Goal: Task Accomplishment & Management: Manage account settings

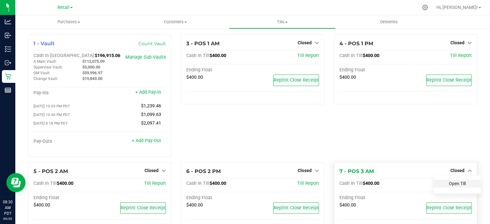
click at [449, 184] on link "Open Till" at bounding box center [457, 183] width 17 height 5
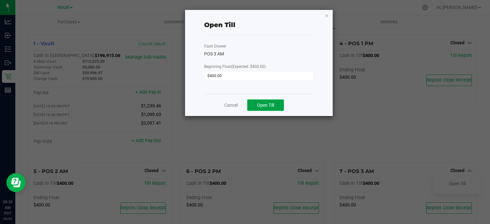
click at [268, 105] on span "Open Till" at bounding box center [265, 105] width 17 height 5
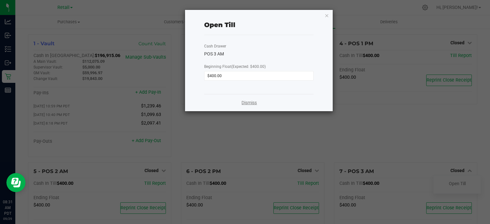
click at [245, 102] on link "Dismiss" at bounding box center [248, 102] width 15 height 7
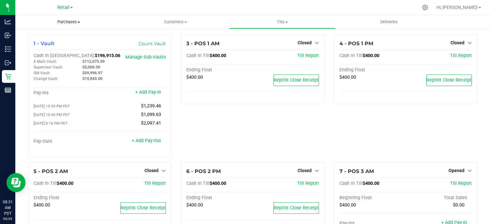
click at [71, 22] on span "Purchases" at bounding box center [68, 22] width 107 height 6
click at [60, 40] on span "Summary of purchases" at bounding box center [47, 38] width 65 height 5
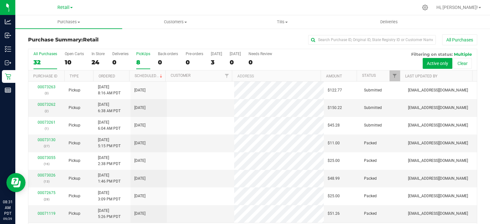
click at [139, 60] on div "8" at bounding box center [143, 62] width 14 height 7
click at [0, 0] on input "PickUps 8" at bounding box center [0, 0] width 0 height 0
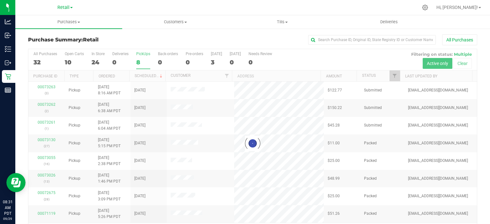
click at [152, 76] on div at bounding box center [252, 143] width 448 height 189
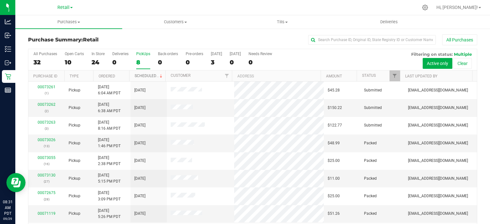
click at [152, 75] on link "Scheduled" at bounding box center [149, 76] width 29 height 4
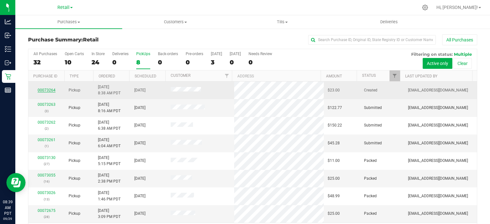
click at [42, 89] on link "00073264" at bounding box center [47, 90] width 18 height 4
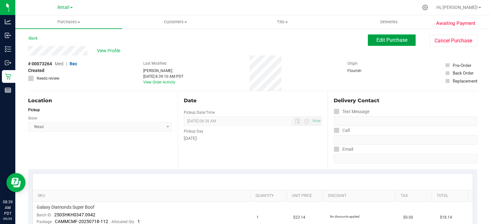
click at [387, 41] on span "Edit Purchase" at bounding box center [391, 40] width 31 height 6
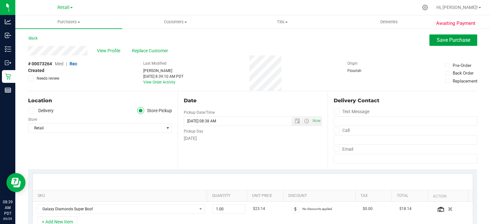
click at [449, 41] on span "Save Purchase" at bounding box center [453, 40] width 33 height 6
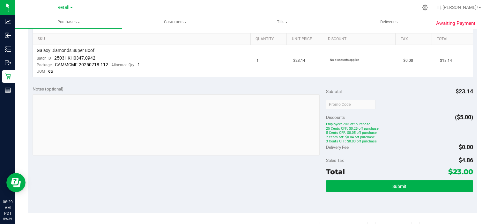
scroll to position [166, 0]
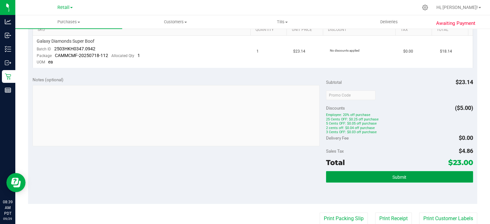
click at [399, 175] on span "Submit" at bounding box center [399, 177] width 14 height 5
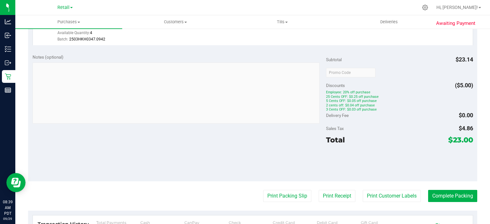
scroll to position [198, 0]
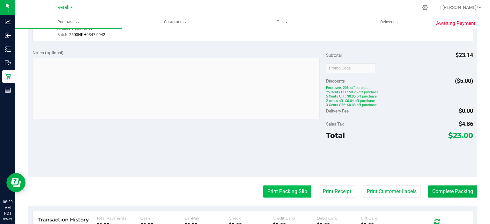
click at [277, 191] on button "Print Packing Slip" at bounding box center [287, 192] width 48 height 12
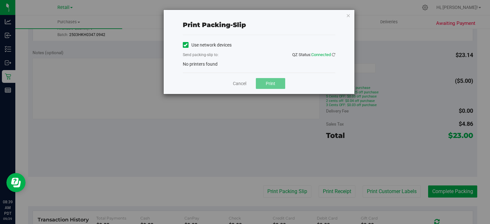
click at [195, 44] on label "Use network devices" at bounding box center [207, 45] width 49 height 7
click at [0, 0] on input "Use network devices" at bounding box center [0, 0] width 0 height 0
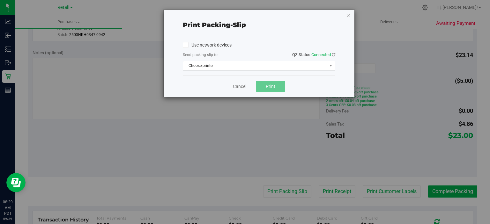
click at [221, 68] on span "Choose printer" at bounding box center [255, 65] width 144 height 9
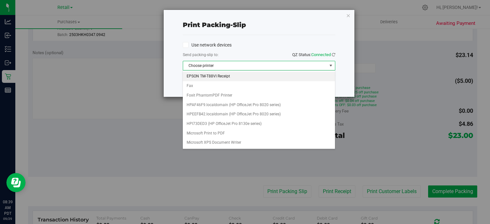
click at [225, 76] on li "EPSON TM-T88VI Receipt" at bounding box center [259, 77] width 152 height 10
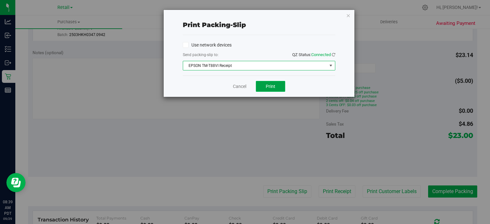
click at [279, 84] on button "Print" at bounding box center [270, 86] width 29 height 11
click at [348, 12] on icon "button" at bounding box center [348, 15] width 4 height 8
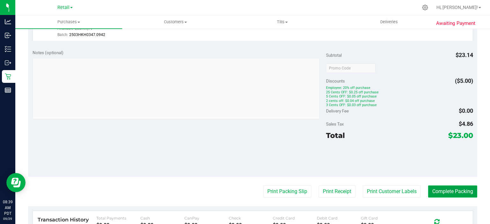
click at [452, 194] on button "Complete Packing" at bounding box center [452, 192] width 49 height 12
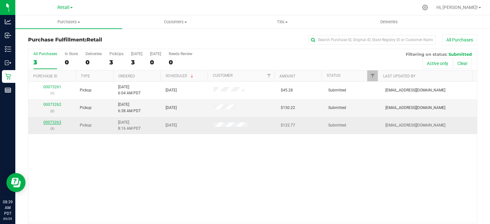
click at [52, 122] on link "00073263" at bounding box center [52, 122] width 18 height 4
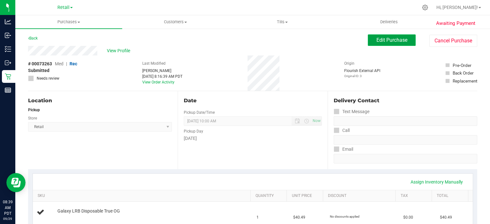
click at [391, 37] on span "Edit Purchase" at bounding box center [391, 40] width 31 height 6
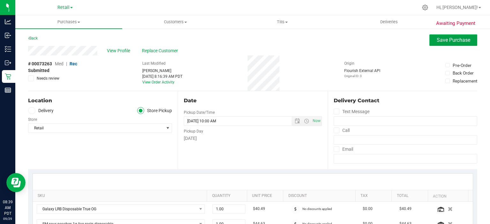
click at [455, 38] on span "Save Purchase" at bounding box center [453, 40] width 33 height 6
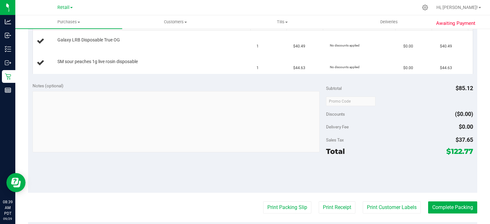
scroll to position [173, 0]
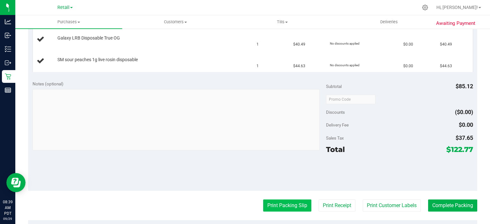
click at [282, 204] on button "Print Packing Slip" at bounding box center [287, 206] width 48 height 12
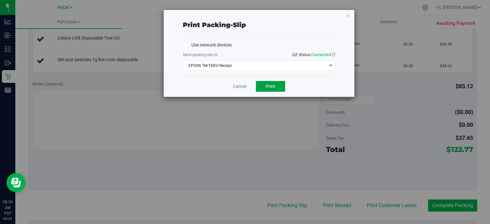
click at [273, 87] on span "Print" at bounding box center [271, 86] width 10 height 5
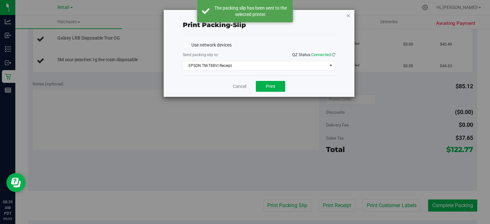
click at [348, 13] on icon "button" at bounding box center [348, 15] width 4 height 8
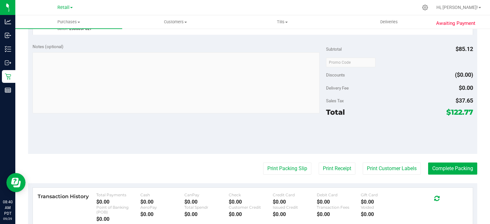
scroll to position [252, 0]
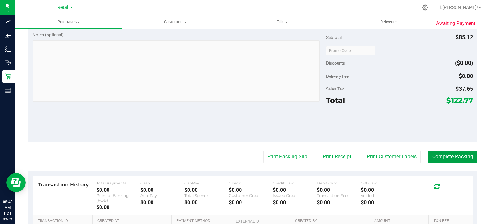
click at [454, 156] on button "Complete Packing" at bounding box center [452, 157] width 49 height 12
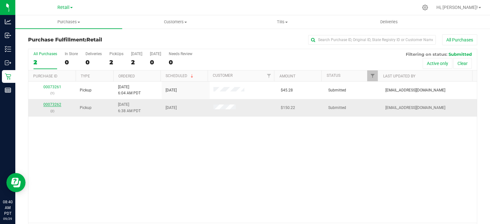
click at [58, 104] on link "00073262" at bounding box center [52, 104] width 18 height 4
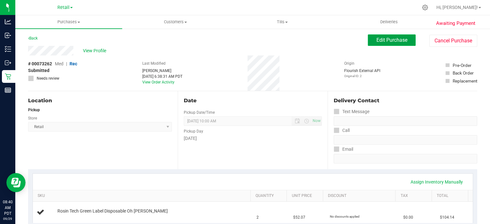
click at [387, 45] on button "Edit Purchase" at bounding box center [392, 39] width 48 height 11
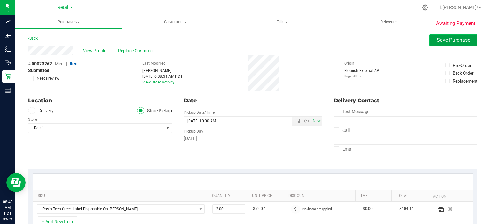
click at [444, 41] on span "Save Purchase" at bounding box center [453, 40] width 33 height 6
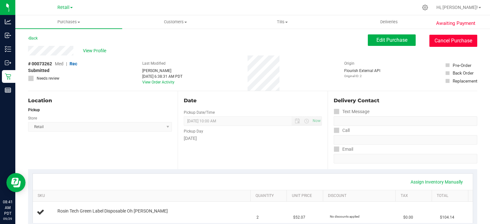
click at [448, 40] on button "Cancel Purchase" at bounding box center [453, 41] width 48 height 12
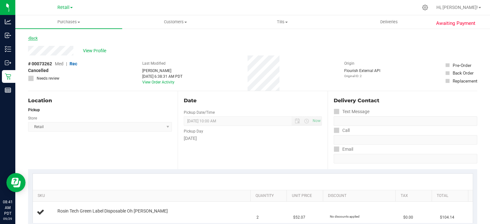
click at [35, 37] on link "Back" at bounding box center [33, 38] width 10 height 4
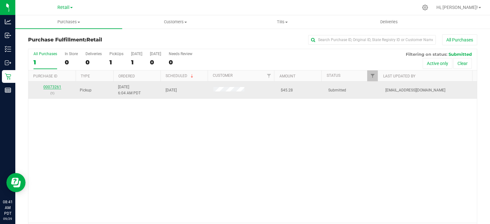
click at [53, 88] on link "00073261" at bounding box center [52, 87] width 18 height 4
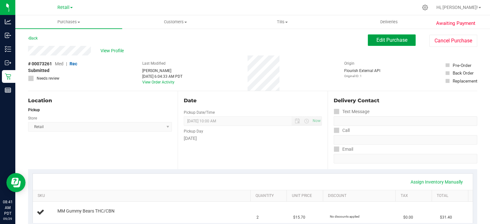
click at [385, 38] on span "Edit Purchase" at bounding box center [391, 40] width 31 height 6
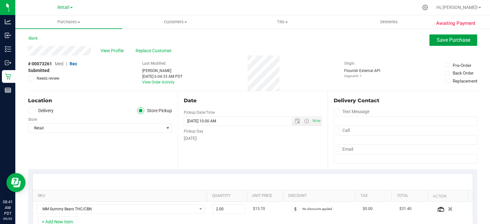
click at [447, 39] on span "Save Purchase" at bounding box center [453, 40] width 33 height 6
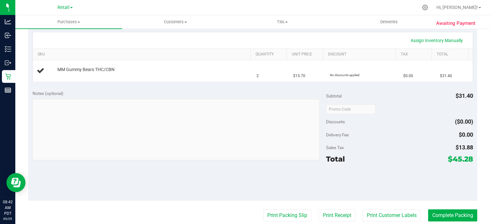
scroll to position [147, 0]
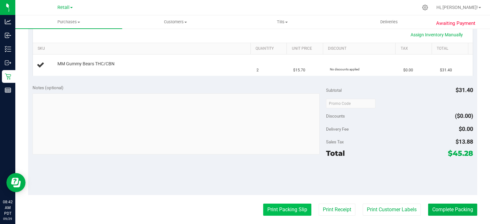
click at [282, 206] on button "Print Packing Slip" at bounding box center [287, 210] width 48 height 12
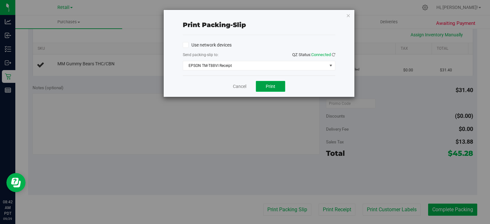
click at [271, 84] on span "Print" at bounding box center [271, 86] width 10 height 5
click at [348, 13] on icon "button" at bounding box center [348, 15] width 4 height 8
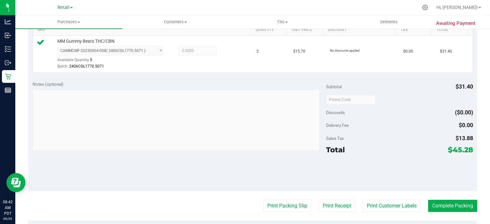
scroll to position [167, 0]
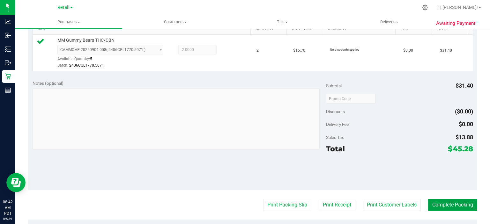
click at [453, 206] on button "Complete Packing" at bounding box center [452, 205] width 49 height 12
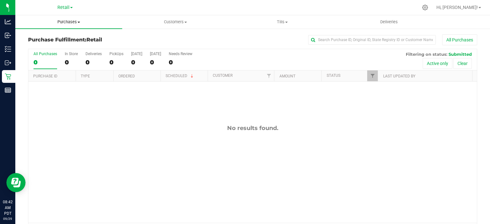
click at [73, 21] on span "Purchases" at bounding box center [68, 22] width 107 height 6
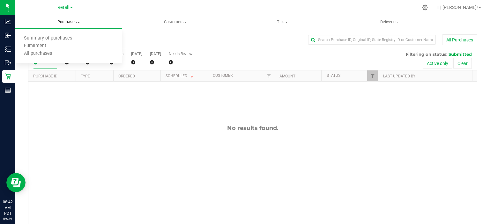
click at [63, 38] on span "Summary of purchases" at bounding box center [47, 38] width 65 height 5
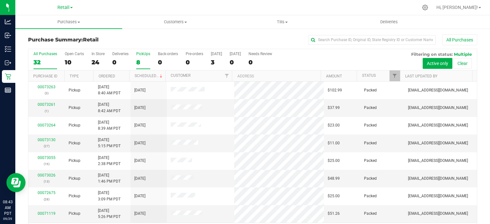
click at [140, 54] on div "PickUps" at bounding box center [143, 54] width 14 height 4
click at [0, 0] on input "PickUps 8" at bounding box center [0, 0] width 0 height 0
click at [149, 75] on link "Scheduled" at bounding box center [149, 76] width 29 height 4
click at [159, 59] on div "0" at bounding box center [168, 62] width 20 height 7
click at [0, 0] on input "Back-orders 0" at bounding box center [0, 0] width 0 height 0
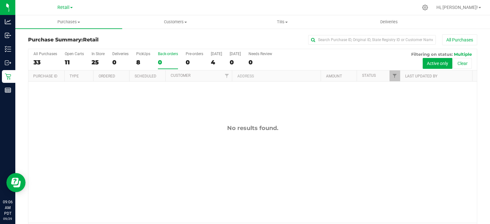
click at [143, 62] on div "8" at bounding box center [143, 62] width 14 height 7
click at [0, 0] on input "PickUps 8" at bounding box center [0, 0] width 0 height 0
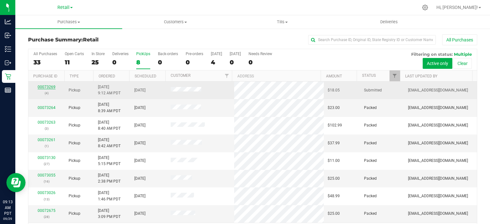
click at [44, 85] on link "00073269" at bounding box center [47, 87] width 18 height 4
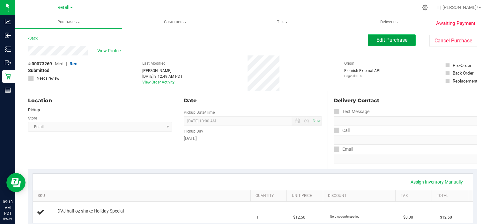
click at [395, 40] on span "Edit Purchase" at bounding box center [391, 40] width 31 height 6
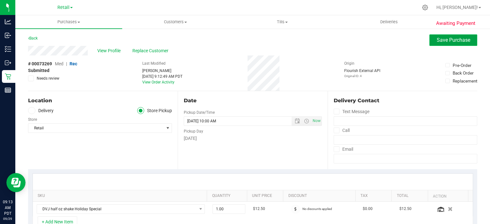
click at [449, 42] on span "Save Purchase" at bounding box center [453, 40] width 33 height 6
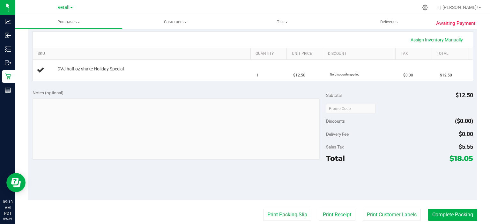
scroll to position [150, 0]
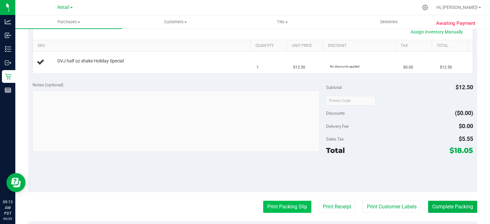
click at [281, 204] on button "Print Packing Slip" at bounding box center [287, 207] width 48 height 12
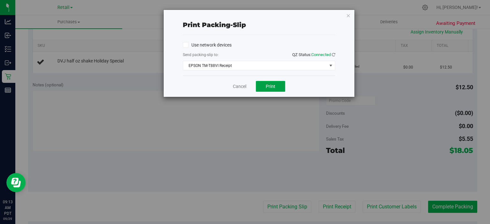
click at [276, 88] on button "Print" at bounding box center [270, 86] width 29 height 11
click at [348, 15] on icon "button" at bounding box center [348, 15] width 4 height 8
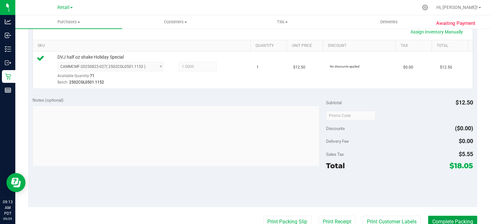
click at [441, 219] on button "Complete Packing" at bounding box center [452, 222] width 49 height 12
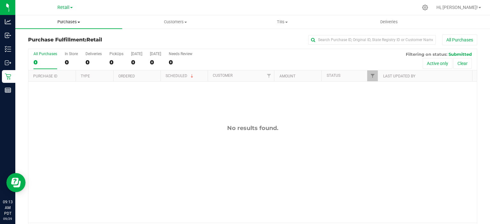
click at [79, 22] on span at bounding box center [78, 22] width 3 height 1
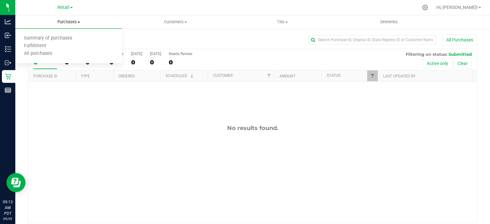
click at [65, 37] on span "Summary of purchases" at bounding box center [47, 38] width 65 height 5
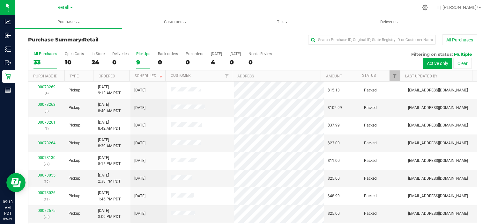
click at [139, 59] on div "9" at bounding box center [143, 62] width 14 height 7
click at [0, 0] on input "PickUps 9" at bounding box center [0, 0] width 0 height 0
click at [148, 75] on link "Scheduled" at bounding box center [149, 76] width 29 height 4
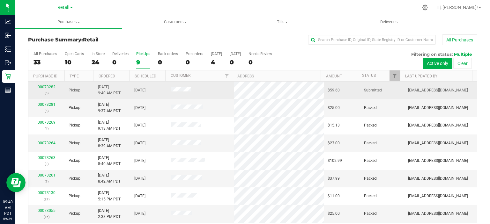
click at [49, 85] on link "00073282" at bounding box center [47, 87] width 18 height 4
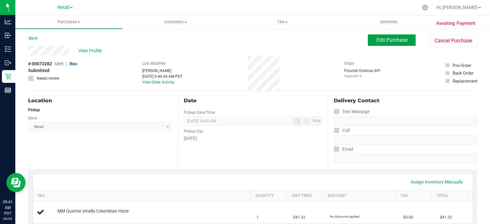
click at [387, 35] on button "Edit Purchase" at bounding box center [392, 39] width 48 height 11
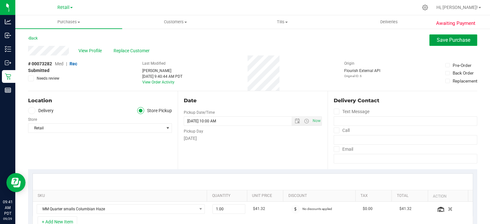
click at [448, 41] on span "Save Purchase" at bounding box center [453, 40] width 33 height 6
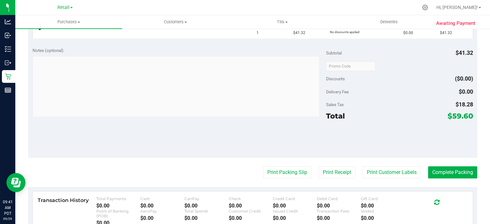
scroll to position [185, 0]
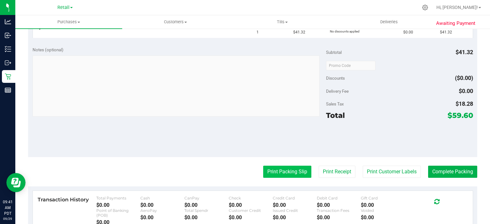
click at [281, 172] on button "Print Packing Slip" at bounding box center [287, 172] width 48 height 12
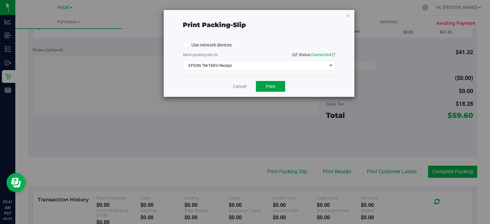
click at [273, 88] on span "Print" at bounding box center [271, 86] width 10 height 5
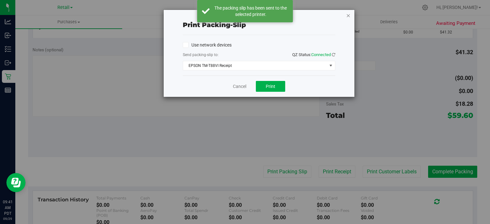
click at [350, 11] on icon "button" at bounding box center [348, 15] width 4 height 8
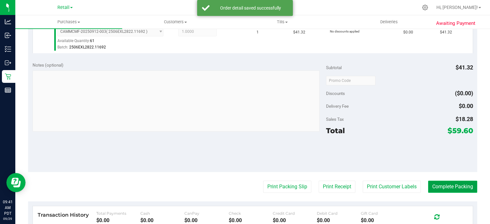
click at [455, 181] on button "Complete Packing" at bounding box center [452, 187] width 49 height 12
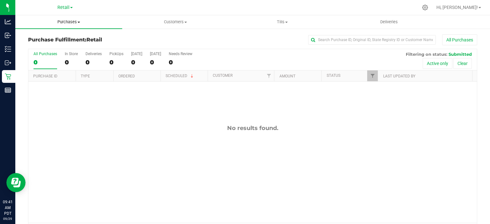
click at [79, 22] on span at bounding box center [78, 22] width 3 height 1
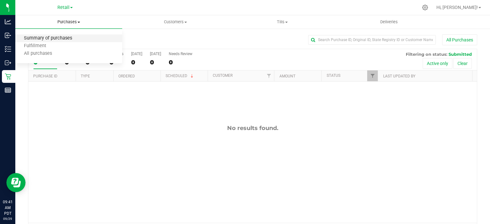
click at [61, 37] on span "Summary of purchases" at bounding box center [47, 38] width 65 height 5
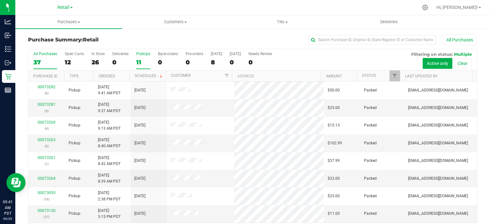
click at [139, 59] on div "11" at bounding box center [143, 62] width 14 height 7
click at [0, 0] on input "PickUps 11" at bounding box center [0, 0] width 0 height 0
click at [153, 69] on div "All Purchases 37 Open Carts 12 In Store 26 Deliveries 0 PickUps 11 Back-orders …" at bounding box center [252, 59] width 448 height 21
click at [143, 77] on link "Scheduled" at bounding box center [149, 76] width 29 height 4
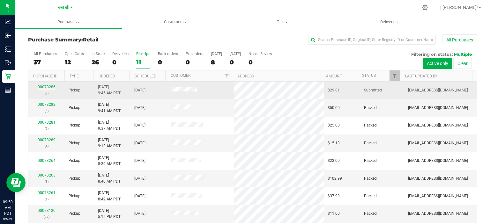
click at [46, 85] on link "00073286" at bounding box center [47, 87] width 18 height 4
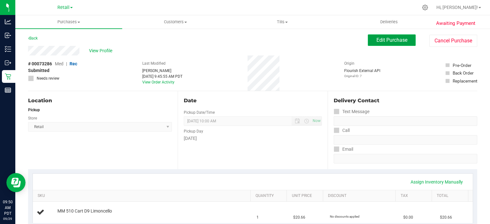
click at [390, 41] on span "Edit Purchase" at bounding box center [391, 40] width 31 height 6
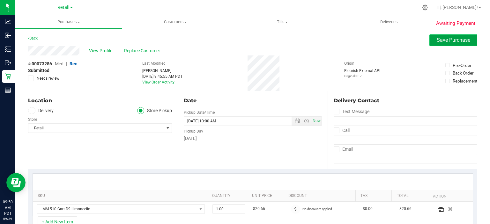
click at [447, 41] on span "Save Purchase" at bounding box center [453, 40] width 33 height 6
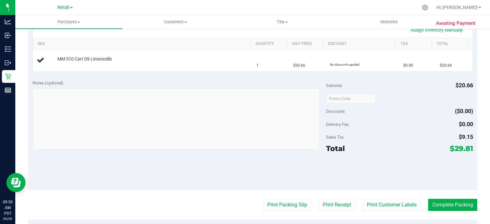
scroll to position [153, 0]
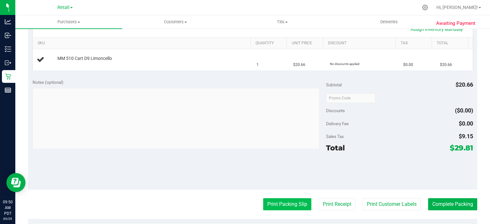
click at [281, 206] on button "Print Packing Slip" at bounding box center [287, 204] width 48 height 12
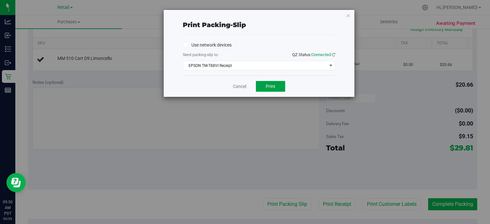
click at [276, 87] on button "Print" at bounding box center [270, 86] width 29 height 11
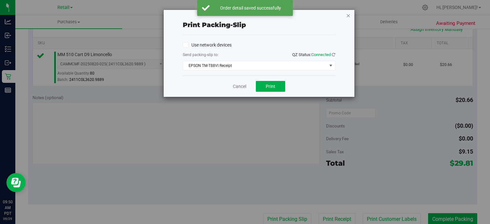
click at [346, 15] on icon "button" at bounding box center [348, 15] width 4 height 8
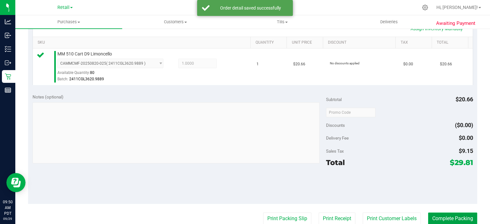
click at [441, 213] on button "Complete Packing" at bounding box center [452, 219] width 49 height 12
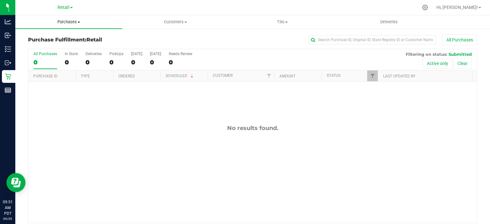
click at [61, 27] on uib-tab-heading "Purchases Summary of purchases Fulfillment All purchases" at bounding box center [68, 21] width 107 height 13
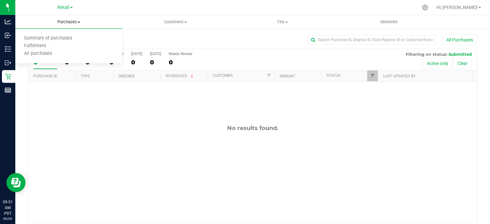
click at [67, 38] on span "Summary of purchases" at bounding box center [47, 38] width 65 height 5
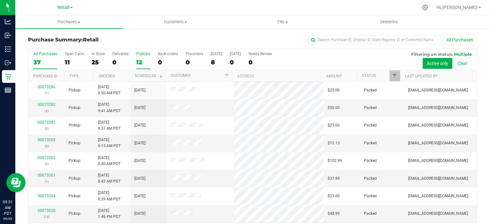
click at [147, 60] on div "12" at bounding box center [143, 62] width 14 height 7
click at [0, 0] on input "PickUps 12" at bounding box center [0, 0] width 0 height 0
click at [142, 74] on link "Scheduled" at bounding box center [149, 76] width 29 height 4
click at [164, 60] on div "0" at bounding box center [168, 62] width 20 height 7
click at [0, 0] on input "Back-orders 0" at bounding box center [0, 0] width 0 height 0
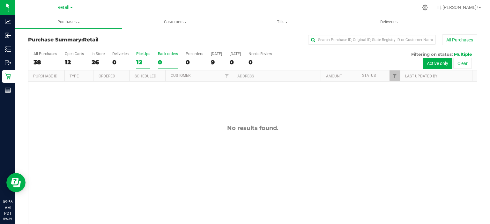
click at [142, 63] on div "12" at bounding box center [143, 62] width 14 height 7
click at [0, 0] on input "PickUps 12" at bounding box center [0, 0] width 0 height 0
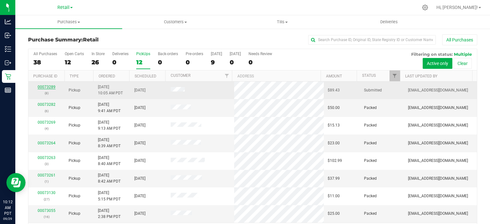
click at [42, 86] on link "00073289" at bounding box center [47, 87] width 18 height 4
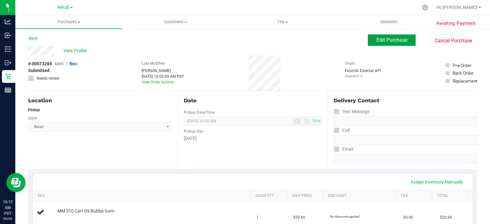
click at [389, 38] on span "Edit Purchase" at bounding box center [391, 40] width 31 height 6
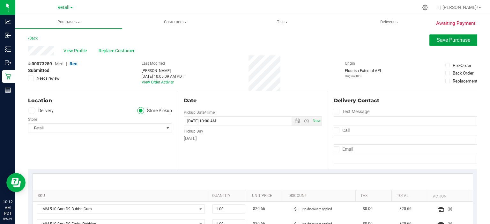
click at [450, 39] on span "Save Purchase" at bounding box center [453, 40] width 33 height 6
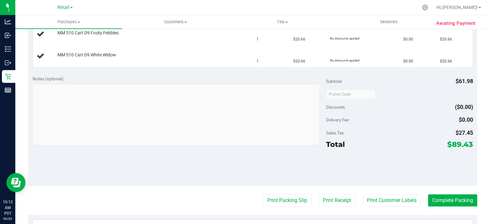
scroll to position [202, 0]
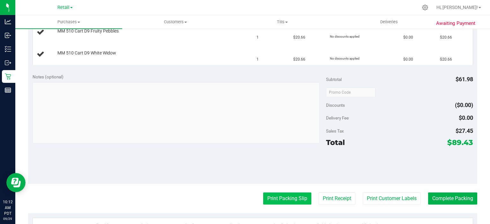
click at [282, 198] on button "Print Packing Slip" at bounding box center [287, 199] width 48 height 12
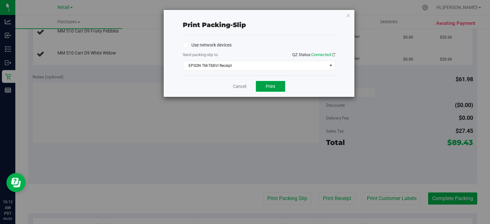
click at [274, 86] on span "Print" at bounding box center [271, 86] width 10 height 5
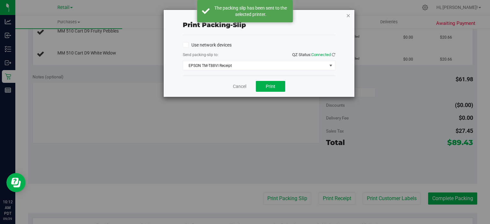
click at [348, 13] on icon "button" at bounding box center [348, 15] width 4 height 8
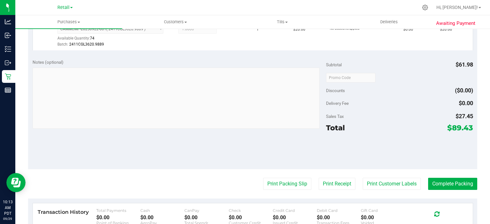
scroll to position [285, 0]
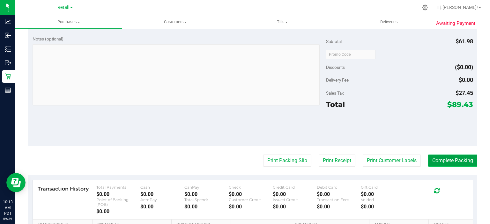
click at [456, 161] on button "Complete Packing" at bounding box center [452, 161] width 49 height 12
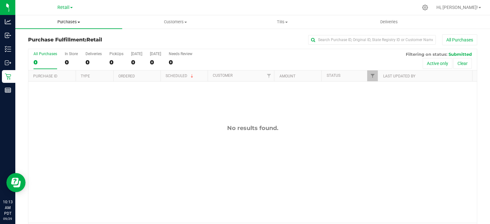
click at [73, 19] on span "Purchases" at bounding box center [68, 22] width 107 height 6
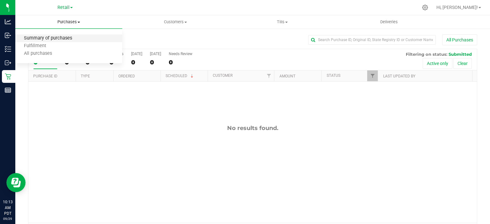
click at [65, 36] on span "Summary of purchases" at bounding box center [47, 38] width 65 height 5
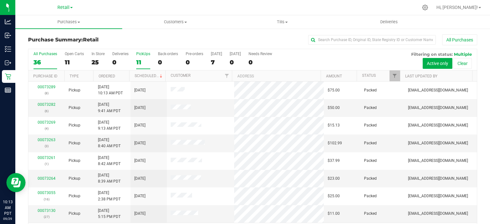
click at [137, 62] on div "11" at bounding box center [143, 62] width 14 height 7
click at [0, 0] on input "PickUps 11" at bounding box center [0, 0] width 0 height 0
click at [147, 75] on link "Scheduled" at bounding box center [149, 76] width 29 height 4
click at [161, 62] on div "0" at bounding box center [168, 62] width 20 height 7
click at [0, 0] on input "Back-orders 0" at bounding box center [0, 0] width 0 height 0
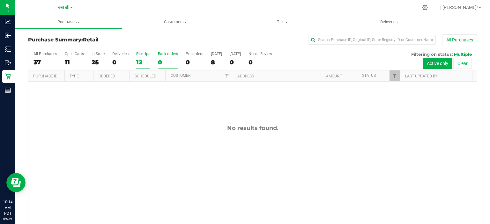
click at [140, 62] on div "12" at bounding box center [143, 62] width 14 height 7
click at [0, 0] on input "PickUps 12" at bounding box center [0, 0] width 0 height 0
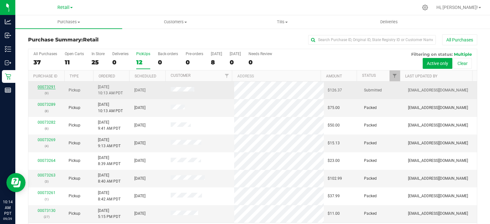
click at [48, 86] on link "00073291" at bounding box center [47, 87] width 18 height 4
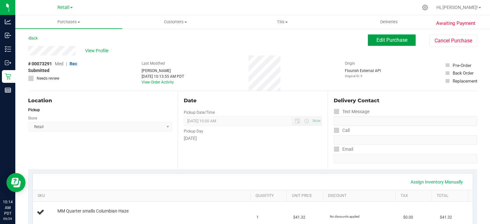
click at [382, 41] on span "Edit Purchase" at bounding box center [391, 40] width 31 height 6
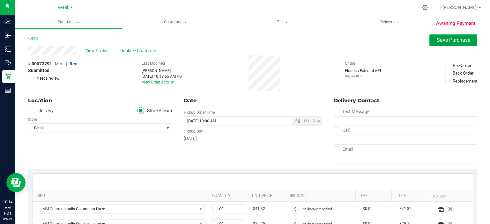
click at [440, 40] on span "Save Purchase" at bounding box center [453, 40] width 33 height 6
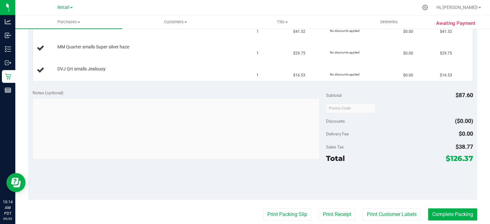
scroll to position [187, 0]
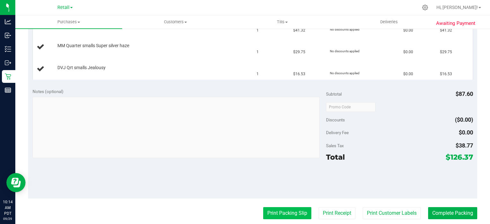
click at [277, 212] on button "Print Packing Slip" at bounding box center [287, 213] width 48 height 12
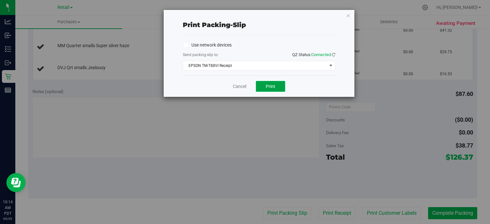
click at [274, 86] on span "Print" at bounding box center [271, 86] width 10 height 5
click at [347, 16] on icon "button" at bounding box center [348, 15] width 4 height 8
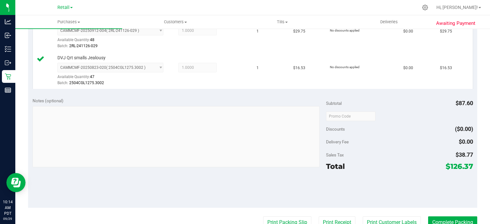
scroll to position [225, 0]
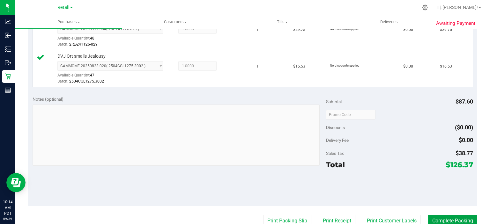
click at [442, 219] on button "Complete Packing" at bounding box center [452, 221] width 49 height 12
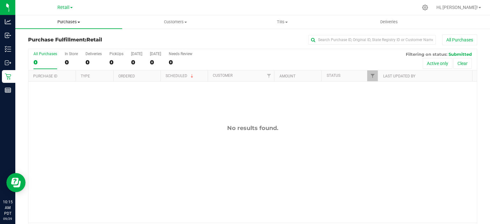
click at [72, 21] on span "Purchases" at bounding box center [68, 22] width 107 height 6
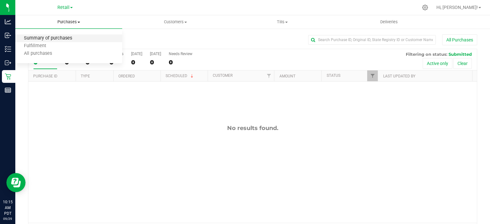
click at [63, 38] on span "Summary of purchases" at bounding box center [47, 38] width 65 height 5
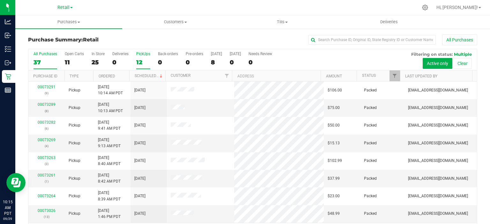
click at [137, 61] on div "12" at bounding box center [143, 62] width 14 height 7
click at [0, 0] on input "PickUps 12" at bounding box center [0, 0] width 0 height 0
click at [146, 75] on link "Scheduled" at bounding box center [149, 76] width 29 height 4
click at [77, 22] on span "Purchases" at bounding box center [68, 22] width 107 height 6
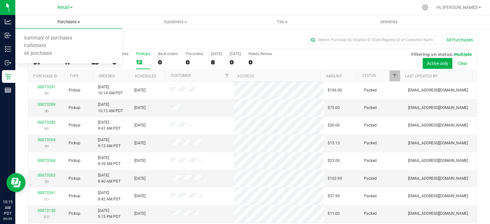
click at [66, 38] on span "Summary of purchases" at bounding box center [47, 38] width 65 height 5
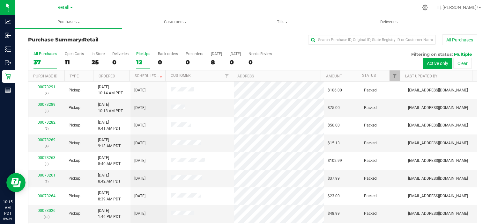
click at [142, 63] on div "12" at bounding box center [143, 62] width 14 height 7
click at [0, 0] on input "PickUps 12" at bounding box center [0, 0] width 0 height 0
click at [150, 75] on link "Scheduled" at bounding box center [149, 76] width 29 height 4
click at [163, 59] on div "0" at bounding box center [168, 62] width 20 height 7
click at [0, 0] on input "Back-orders 0" at bounding box center [0, 0] width 0 height 0
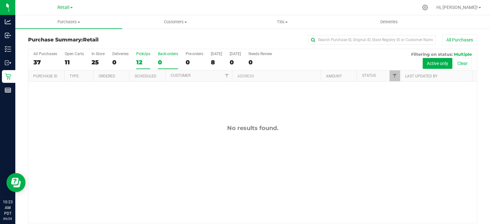
click at [140, 63] on div "12" at bounding box center [143, 62] width 14 height 7
click at [0, 0] on input "PickUps 12" at bounding box center [0, 0] width 0 height 0
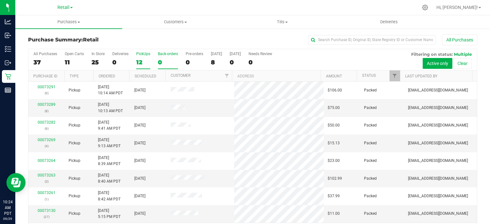
click at [162, 64] on div "0" at bounding box center [168, 62] width 20 height 7
click at [0, 0] on input "Back-orders 0" at bounding box center [0, 0] width 0 height 0
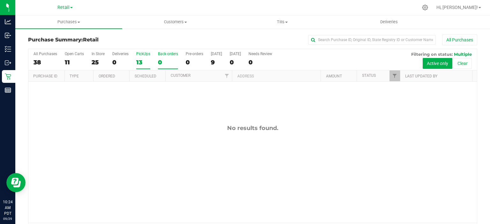
click at [140, 60] on div "13" at bounding box center [143, 62] width 14 height 7
click at [0, 0] on input "PickUps 13" at bounding box center [0, 0] width 0 height 0
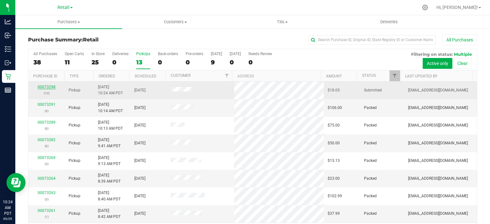
click at [45, 86] on link "00073298" at bounding box center [47, 87] width 18 height 4
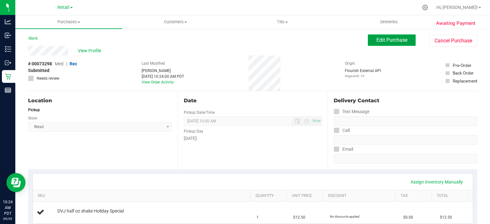
click at [389, 41] on span "Edit Purchase" at bounding box center [391, 40] width 31 height 6
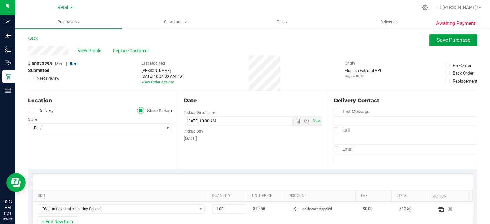
click at [442, 40] on span "Save Purchase" at bounding box center [453, 40] width 33 height 6
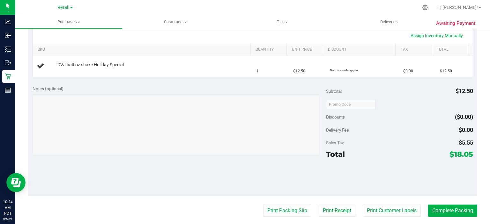
scroll to position [157, 0]
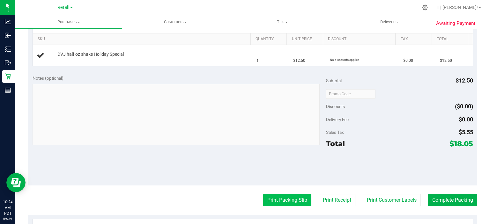
click at [282, 198] on button "Print Packing Slip" at bounding box center [287, 200] width 48 height 12
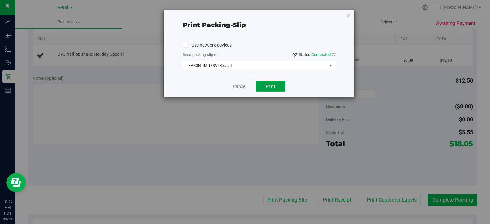
click at [273, 89] on button "Print" at bounding box center [270, 86] width 29 height 11
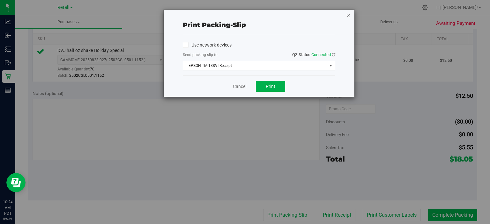
click at [348, 13] on icon "button" at bounding box center [348, 15] width 4 height 8
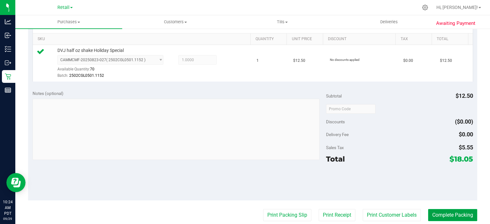
click at [443, 215] on button "Complete Packing" at bounding box center [452, 215] width 49 height 12
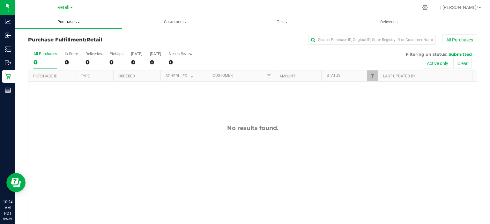
click at [84, 17] on uib-tab-heading "Purchases Summary of purchases Fulfillment All purchases" at bounding box center [68, 21] width 107 height 13
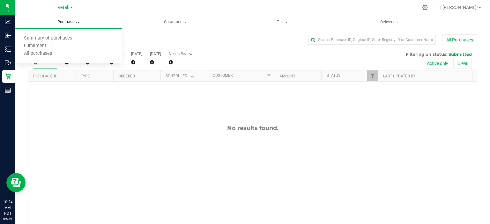
click at [64, 37] on span "Summary of purchases" at bounding box center [47, 38] width 65 height 5
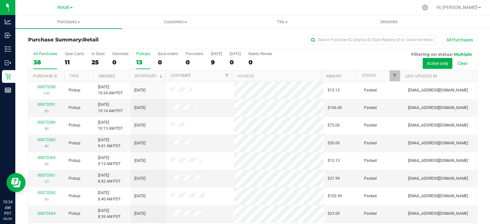
click at [140, 61] on div "13" at bounding box center [143, 62] width 14 height 7
click at [0, 0] on input "PickUps 13" at bounding box center [0, 0] width 0 height 0
click at [150, 74] on link "Scheduled" at bounding box center [149, 76] width 29 height 4
click at [161, 61] on div "0" at bounding box center [168, 62] width 20 height 7
click at [0, 0] on input "Back-orders 0" at bounding box center [0, 0] width 0 height 0
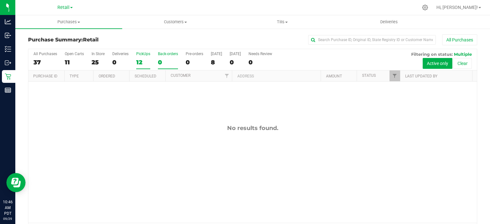
click at [140, 63] on div "12" at bounding box center [143, 62] width 14 height 7
click at [0, 0] on input "PickUps 12" at bounding box center [0, 0] width 0 height 0
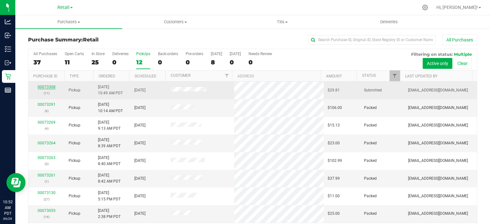
click at [47, 85] on link "00073308" at bounding box center [47, 87] width 18 height 4
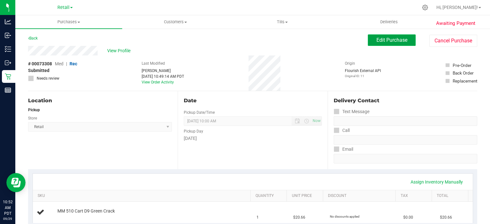
click at [385, 38] on span "Edit Purchase" at bounding box center [391, 40] width 31 height 6
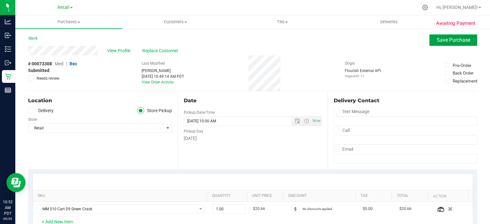
click at [444, 42] on span "Save Purchase" at bounding box center [453, 40] width 33 height 6
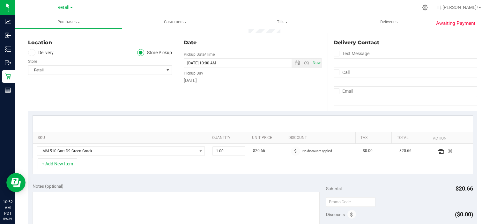
scroll to position [58, 0]
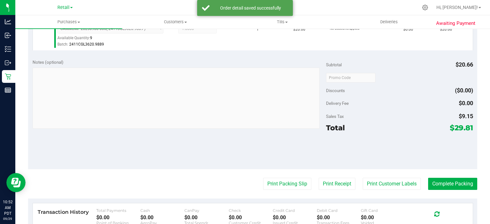
scroll to position [195, 0]
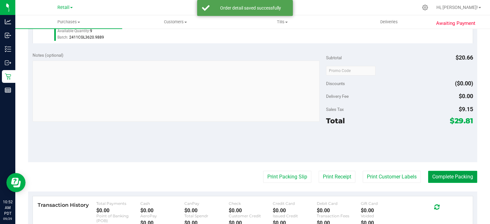
click at [441, 174] on button "Complete Packing" at bounding box center [452, 177] width 49 height 12
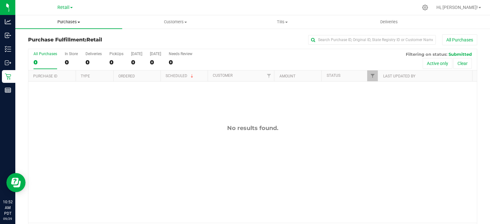
click at [74, 21] on span "Purchases" at bounding box center [68, 22] width 107 height 6
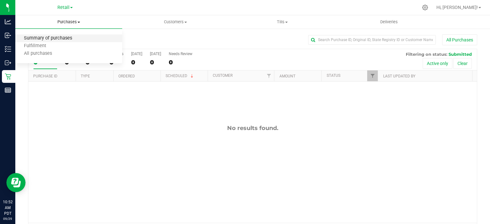
click at [66, 37] on span "Summary of purchases" at bounding box center [47, 38] width 65 height 5
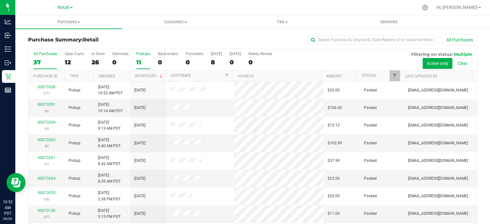
click at [139, 60] on div "11" at bounding box center [143, 62] width 14 height 7
click at [0, 0] on input "PickUps 11" at bounding box center [0, 0] width 0 height 0
click at [148, 75] on link "Scheduled" at bounding box center [149, 76] width 29 height 4
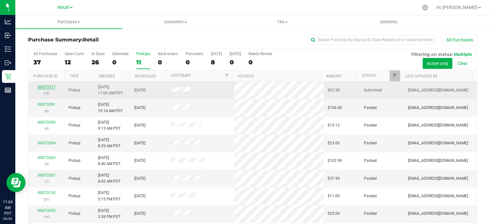
click at [41, 85] on link "00073317" at bounding box center [47, 87] width 18 height 4
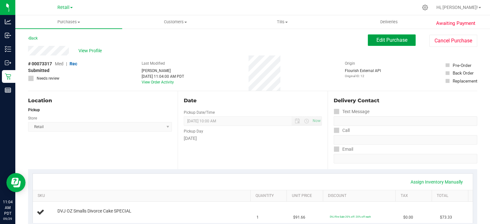
click at [388, 45] on button "Edit Purchase" at bounding box center [392, 39] width 48 height 11
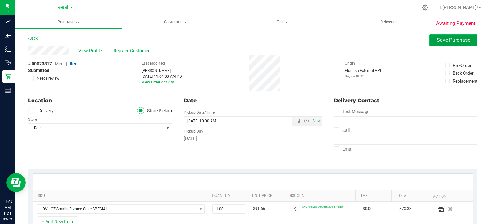
click at [446, 41] on span "Save Purchase" at bounding box center [453, 40] width 33 height 6
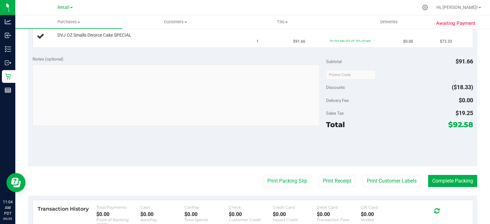
scroll to position [177, 0]
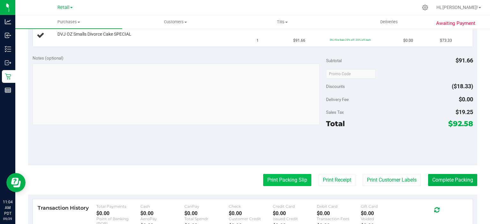
click at [288, 174] on button "Print Packing Slip" at bounding box center [287, 180] width 48 height 12
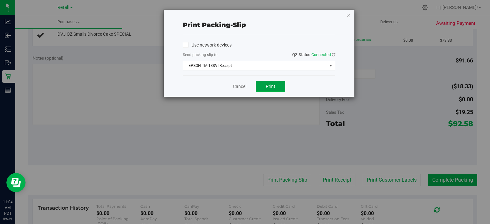
click at [273, 86] on span "Print" at bounding box center [271, 86] width 10 height 5
click at [347, 15] on icon "button" at bounding box center [348, 15] width 4 height 8
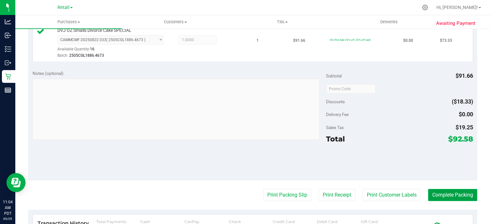
click at [446, 195] on button "Complete Packing" at bounding box center [452, 195] width 49 height 12
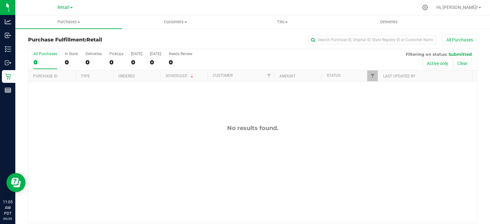
click at [158, 153] on div "No results found." at bounding box center [252, 174] width 448 height 184
click at [79, 22] on span at bounding box center [78, 22] width 3 height 1
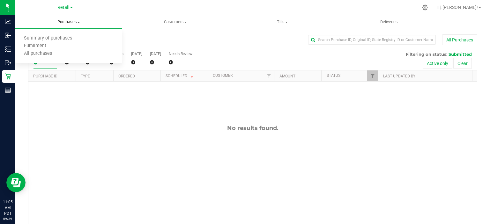
click at [62, 37] on span "Summary of purchases" at bounding box center [47, 38] width 65 height 5
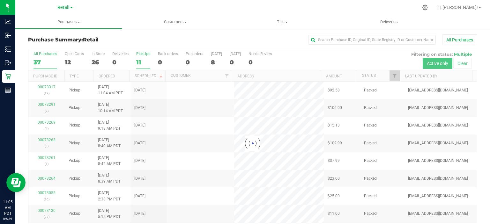
click at [140, 59] on div "11" at bounding box center [143, 62] width 14 height 7
click at [0, 0] on input "PickUps 11" at bounding box center [0, 0] width 0 height 0
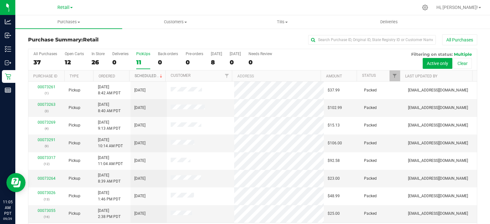
click at [151, 75] on link "Scheduled" at bounding box center [149, 76] width 29 height 4
click at [161, 64] on div "0" at bounding box center [168, 62] width 20 height 7
click at [0, 0] on input "Back-orders 0" at bounding box center [0, 0] width 0 height 0
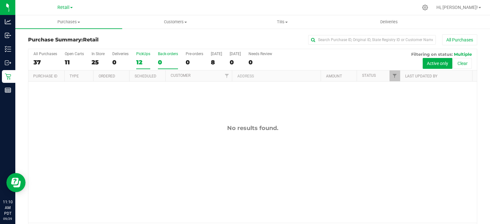
click at [139, 62] on div "12" at bounding box center [143, 62] width 14 height 7
click at [0, 0] on input "PickUps 12" at bounding box center [0, 0] width 0 height 0
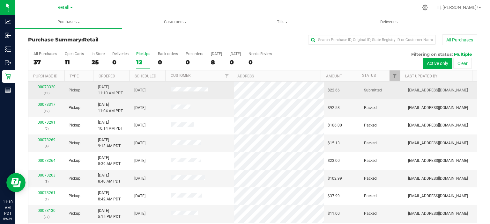
click at [41, 86] on link "00073320" at bounding box center [47, 87] width 18 height 4
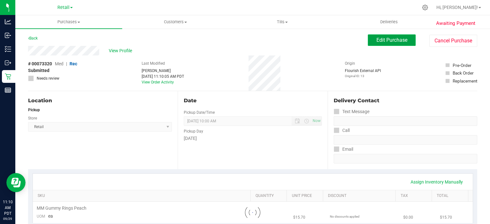
click at [390, 42] on span "Edit Purchase" at bounding box center [391, 40] width 31 height 6
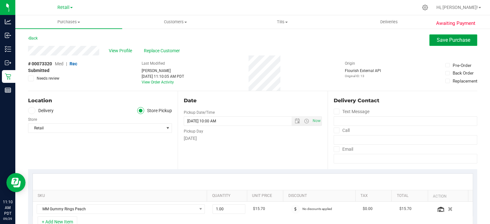
click at [453, 41] on span "Save Purchase" at bounding box center [453, 40] width 33 height 6
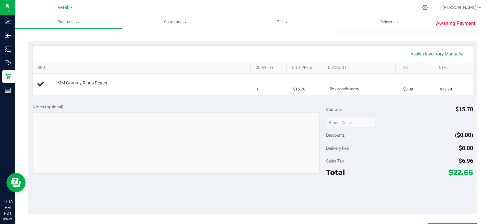
scroll to position [133, 0]
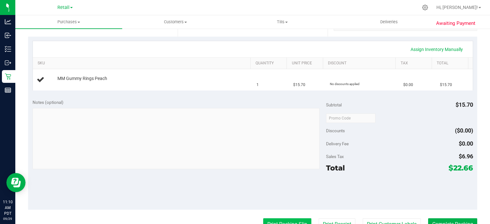
click at [277, 222] on button "Print Packing Slip" at bounding box center [287, 224] width 48 height 12
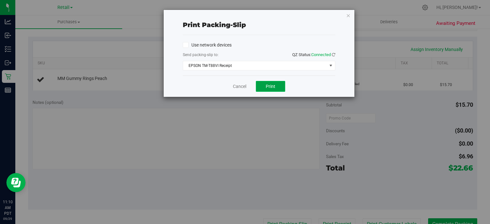
click at [274, 85] on span "Print" at bounding box center [271, 86] width 10 height 5
click at [350, 11] on icon "button" at bounding box center [348, 15] width 4 height 8
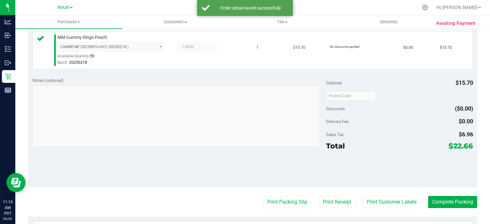
scroll to position [188, 0]
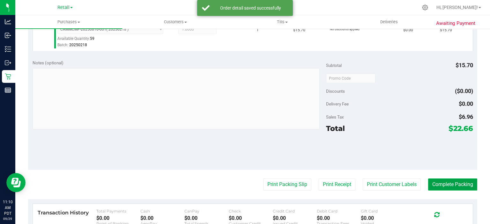
click at [444, 181] on button "Complete Packing" at bounding box center [452, 185] width 49 height 12
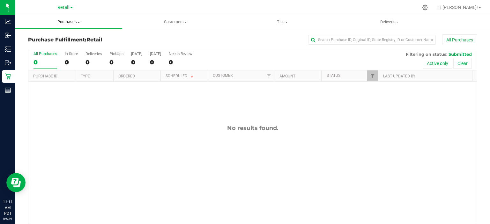
click at [72, 21] on span "Purchases" at bounding box center [68, 22] width 107 height 6
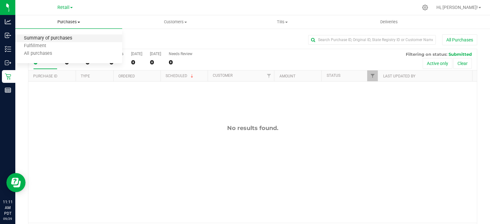
click at [63, 37] on span "Summary of purchases" at bounding box center [47, 38] width 65 height 5
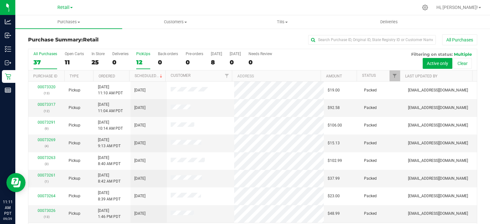
click at [136, 60] on div "12" at bounding box center [143, 62] width 14 height 7
click at [0, 0] on input "PickUps 12" at bounding box center [0, 0] width 0 height 0
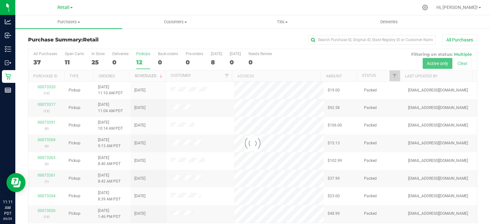
click at [143, 74] on link "Scheduled" at bounding box center [149, 76] width 29 height 4
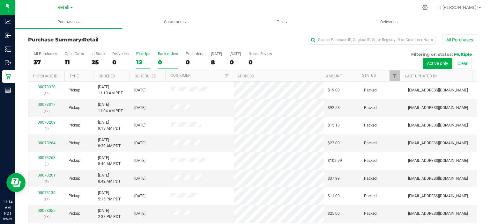
click at [161, 59] on div "0" at bounding box center [168, 62] width 20 height 7
click at [0, 0] on input "Back-orders 0" at bounding box center [0, 0] width 0 height 0
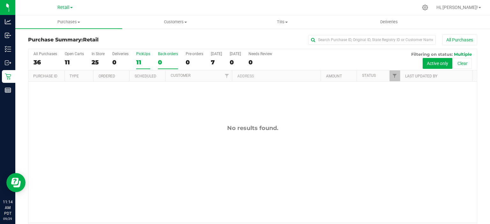
click at [138, 64] on div "11" at bounding box center [143, 62] width 14 height 7
click at [0, 0] on input "PickUps 11" at bounding box center [0, 0] width 0 height 0
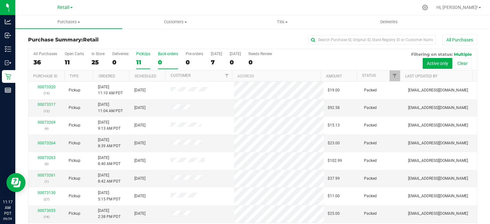
click at [160, 62] on div "0" at bounding box center [168, 62] width 20 height 7
click at [0, 0] on input "Back-orders 0" at bounding box center [0, 0] width 0 height 0
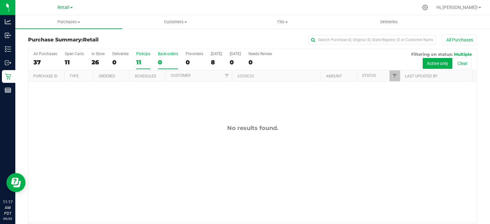
click at [140, 61] on div "11" at bounding box center [143, 62] width 14 height 7
click at [0, 0] on input "PickUps 11" at bounding box center [0, 0] width 0 height 0
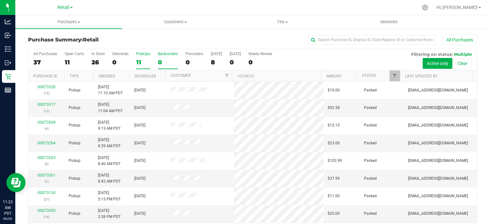
click at [163, 63] on div "0" at bounding box center [168, 62] width 20 height 7
click at [0, 0] on input "Back-orders 0" at bounding box center [0, 0] width 0 height 0
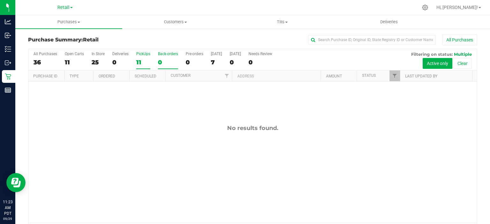
click at [138, 62] on div "11" at bounding box center [143, 62] width 14 height 7
click at [0, 0] on input "PickUps 11" at bounding box center [0, 0] width 0 height 0
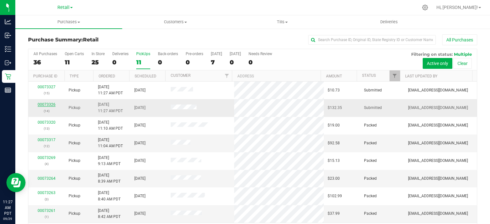
click at [42, 103] on link "00073326" at bounding box center [47, 104] width 18 height 4
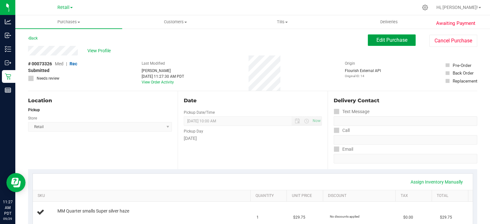
click at [384, 40] on span "Edit Purchase" at bounding box center [391, 40] width 31 height 6
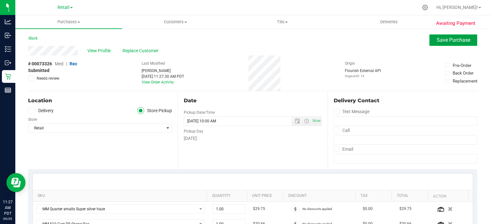
click at [450, 41] on span "Save Purchase" at bounding box center [453, 40] width 33 height 6
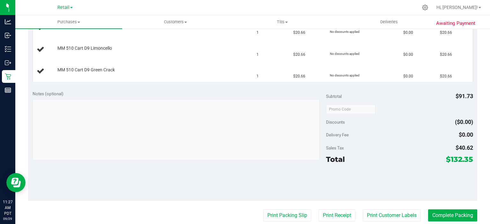
scroll to position [208, 0]
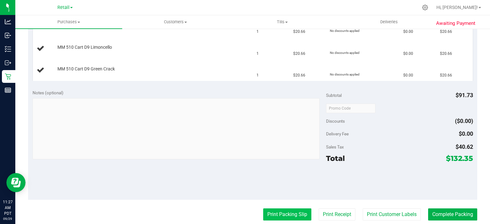
click at [278, 214] on button "Print Packing Slip" at bounding box center [287, 215] width 48 height 12
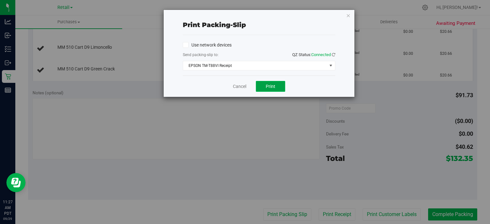
click at [272, 89] on button "Print" at bounding box center [270, 86] width 29 height 11
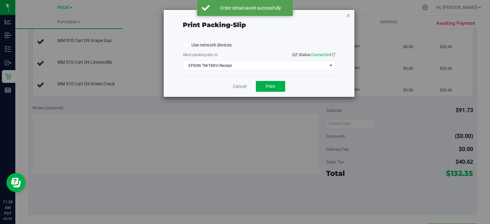
click at [348, 12] on icon "button" at bounding box center [348, 15] width 4 height 8
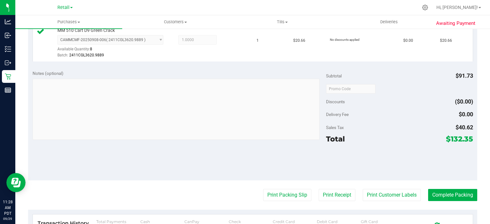
scroll to position [317, 0]
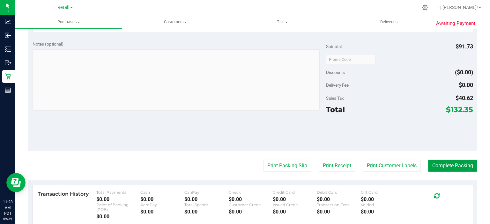
click at [456, 161] on button "Complete Packing" at bounding box center [452, 166] width 49 height 12
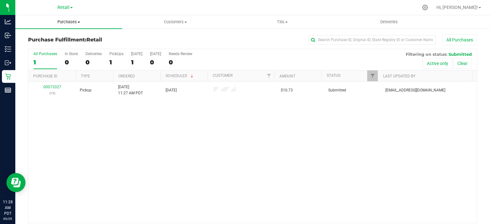
click at [74, 22] on span "Purchases" at bounding box center [68, 22] width 107 height 6
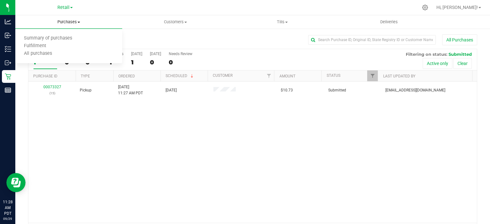
click at [66, 39] on span "Summary of purchases" at bounding box center [47, 38] width 65 height 5
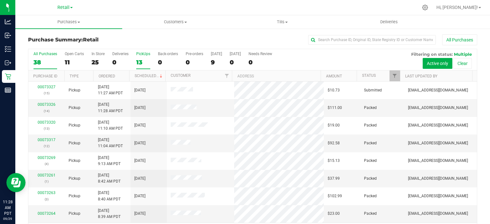
click at [139, 61] on div "13" at bounding box center [143, 62] width 14 height 7
click at [0, 0] on input "PickUps 13" at bounding box center [0, 0] width 0 height 0
click at [152, 77] on link "Scheduled" at bounding box center [149, 76] width 29 height 4
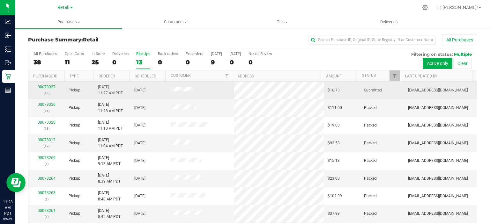
click at [42, 87] on link "00073327" at bounding box center [47, 87] width 18 height 4
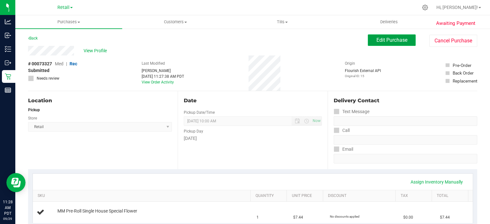
click at [390, 42] on span "Edit Purchase" at bounding box center [391, 40] width 31 height 6
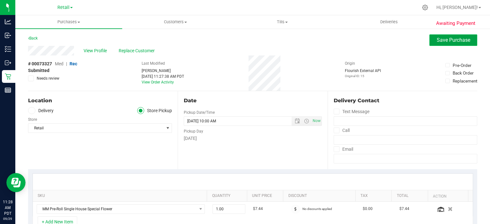
click at [448, 41] on span "Save Purchase" at bounding box center [453, 40] width 33 height 6
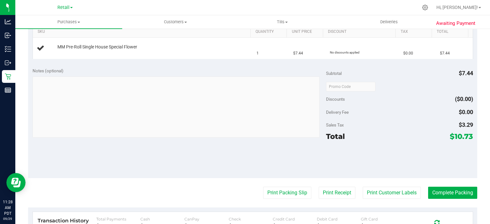
scroll to position [173, 0]
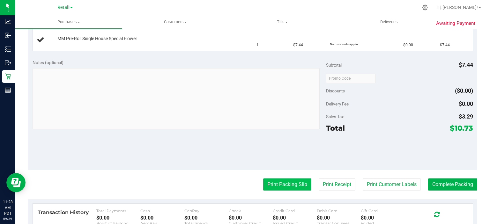
click at [280, 184] on button "Print Packing Slip" at bounding box center [287, 185] width 48 height 12
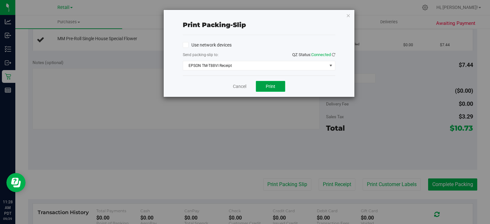
click at [279, 91] on button "Print" at bounding box center [270, 86] width 29 height 11
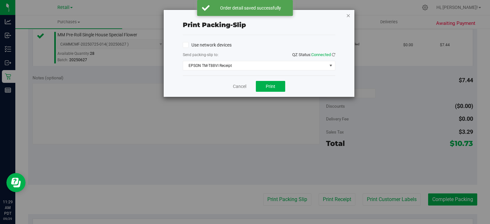
click at [348, 15] on icon "button" at bounding box center [348, 15] width 4 height 8
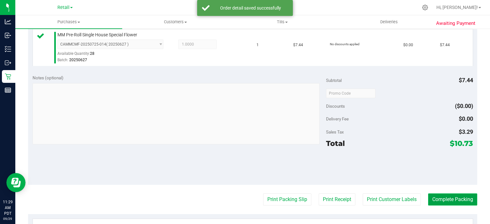
click at [449, 196] on button "Complete Packing" at bounding box center [452, 200] width 49 height 12
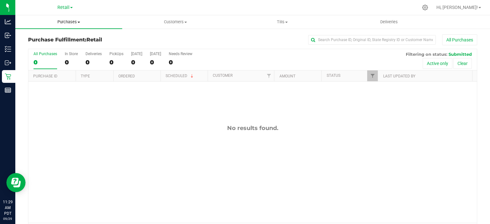
click at [74, 16] on uib-tab-heading "Purchases Summary of purchases Fulfillment All purchases" at bounding box center [68, 21] width 107 height 13
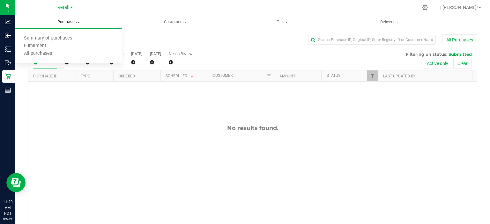
click at [55, 38] on span "Summary of purchases" at bounding box center [47, 38] width 65 height 5
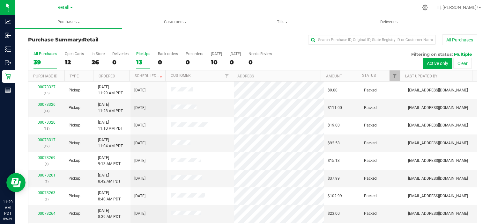
click at [138, 63] on div "13" at bounding box center [143, 62] width 14 height 7
click at [0, 0] on input "PickUps 13" at bounding box center [0, 0] width 0 height 0
click at [152, 76] on link "Scheduled" at bounding box center [149, 76] width 29 height 4
